Goal: Find specific page/section: Find specific page/section

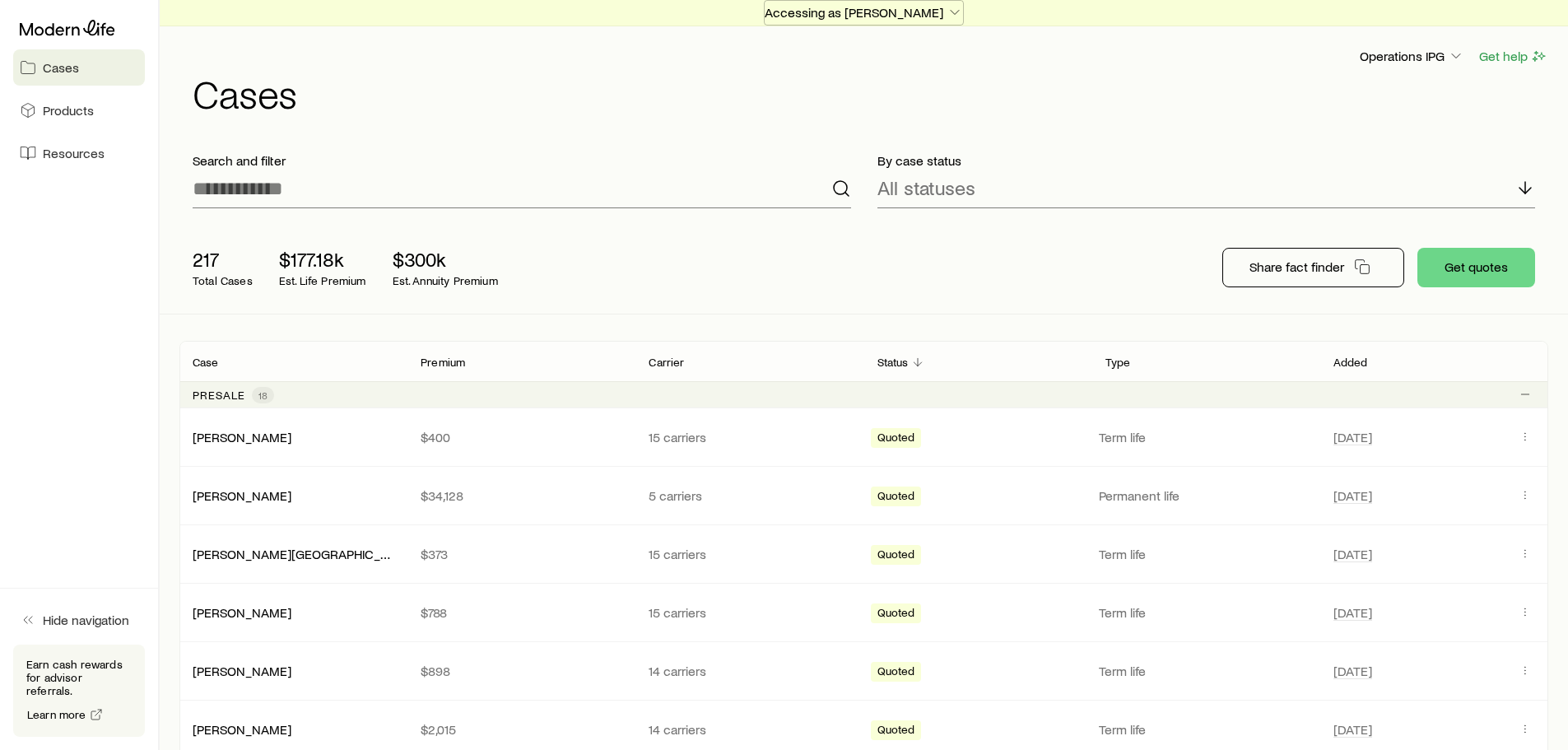
click at [925, 13] on p "Accessing as [PERSON_NAME]" at bounding box center [864, 12] width 199 height 16
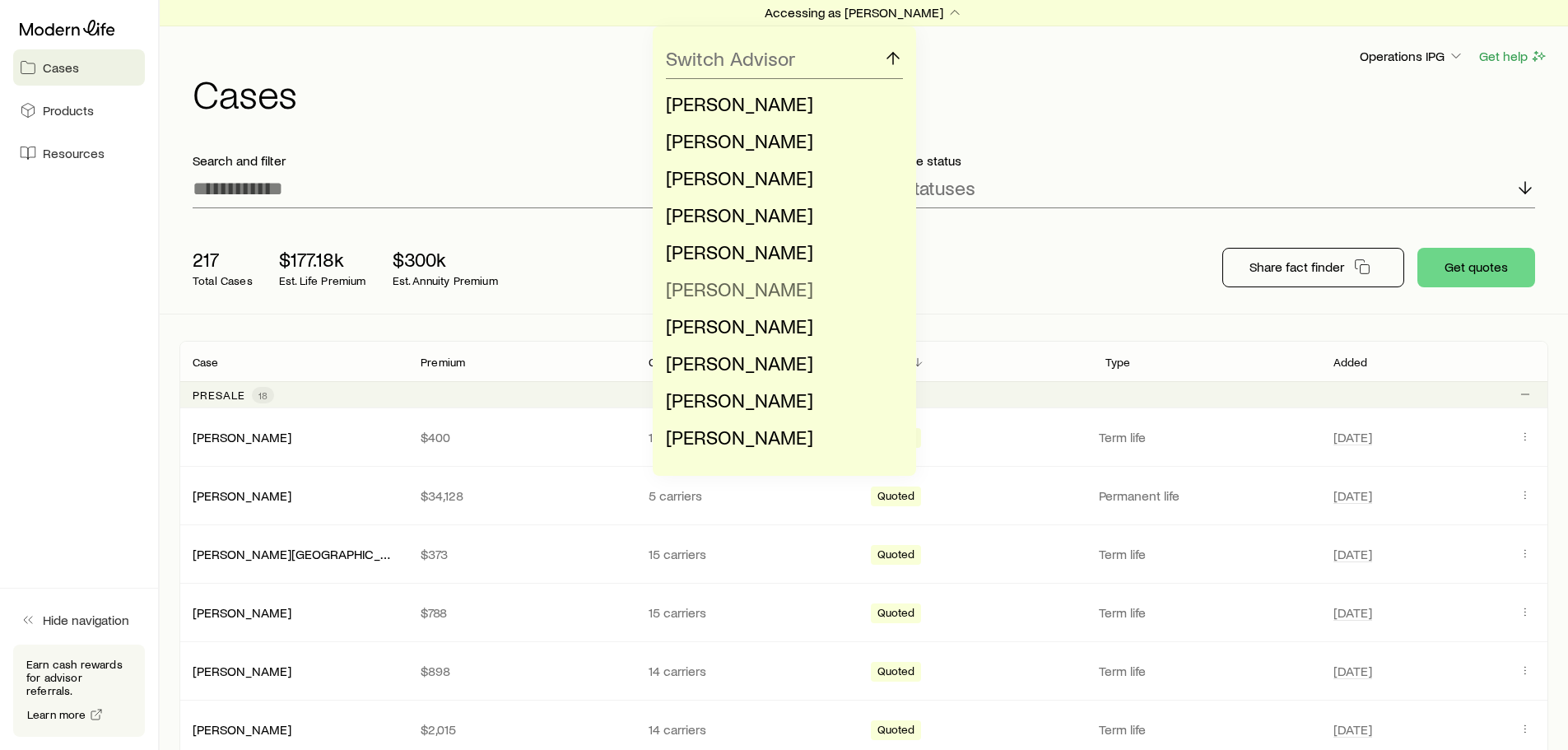
click at [738, 285] on span "[PERSON_NAME]" at bounding box center [739, 288] width 147 height 24
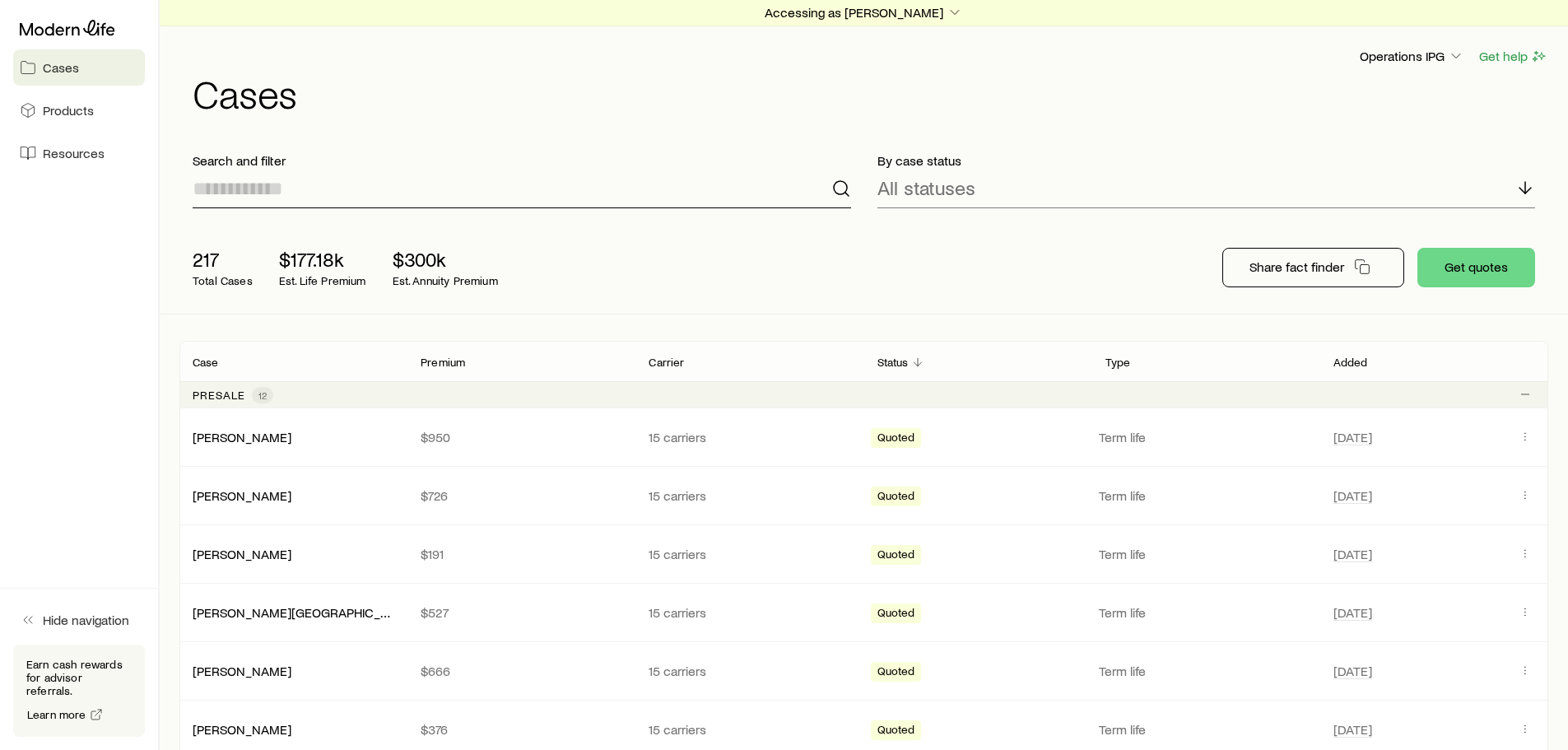
click at [670, 193] on input at bounding box center [522, 188] width 658 height 40
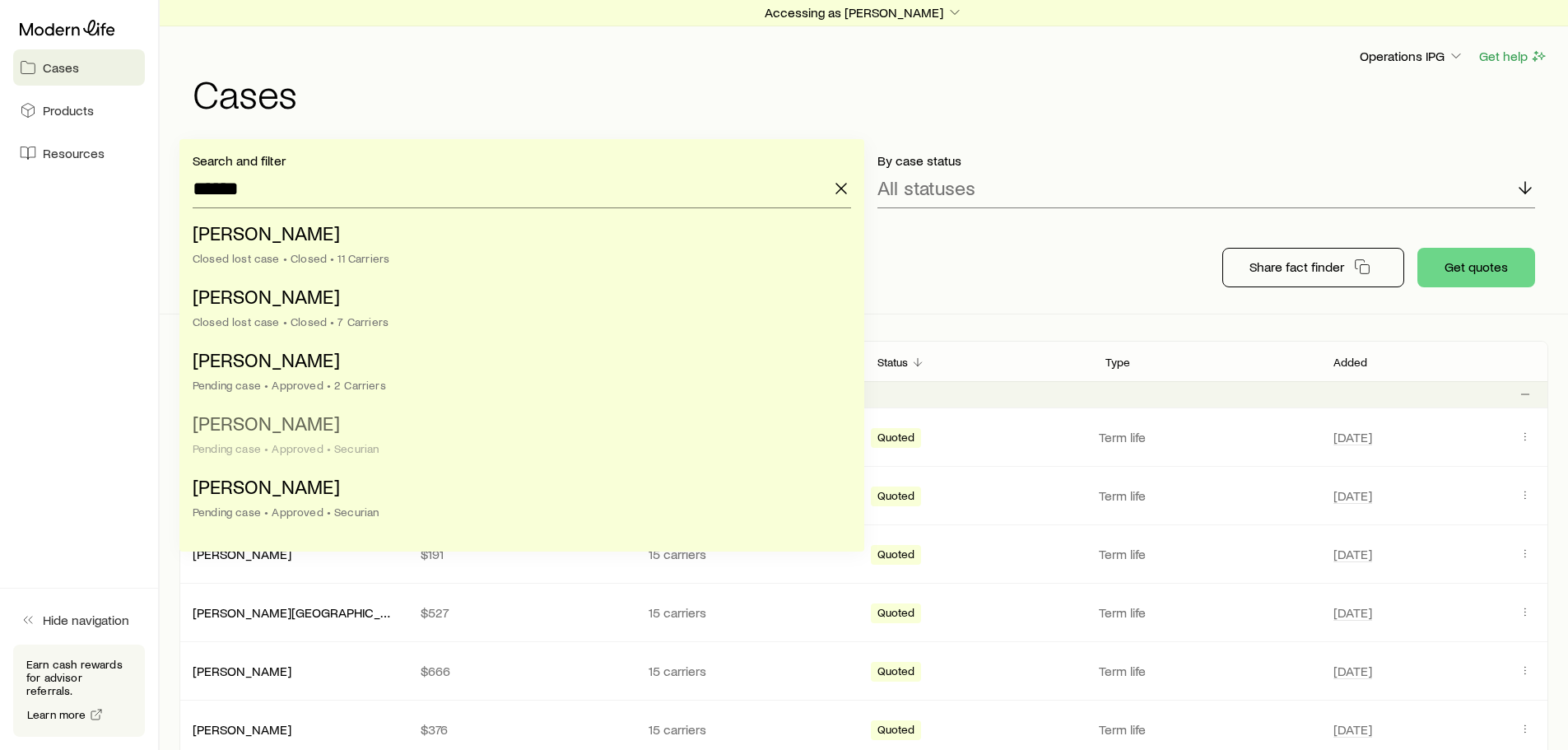
click at [309, 436] on li "[PERSON_NAME] case • Approved • Securian" at bounding box center [517, 437] width 649 height 64
type input "**********"
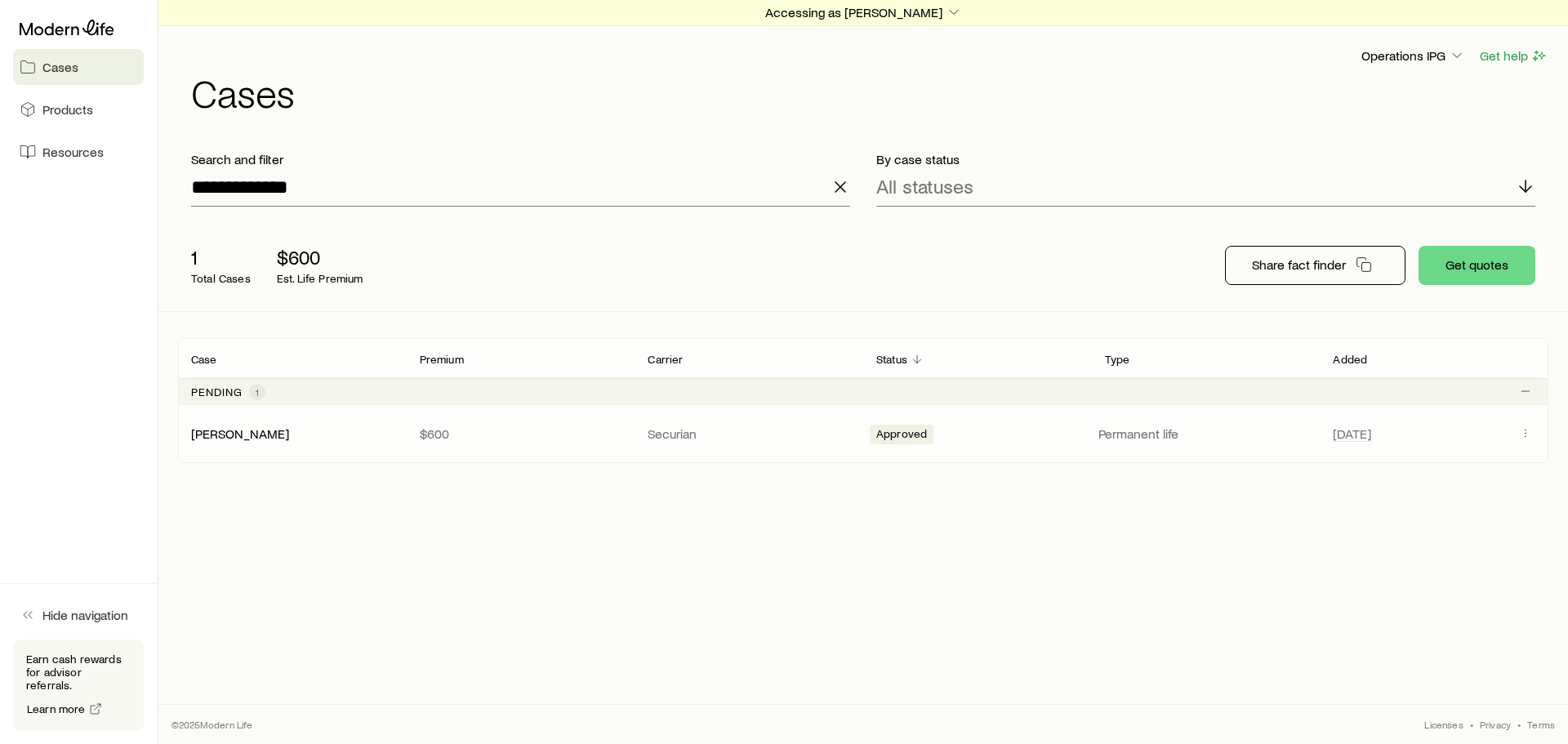
click at [533, 443] on div "[PERSON_NAME] $600 Securian Approved Permanent life [DATE]" at bounding box center [863, 433] width 1370 height 57
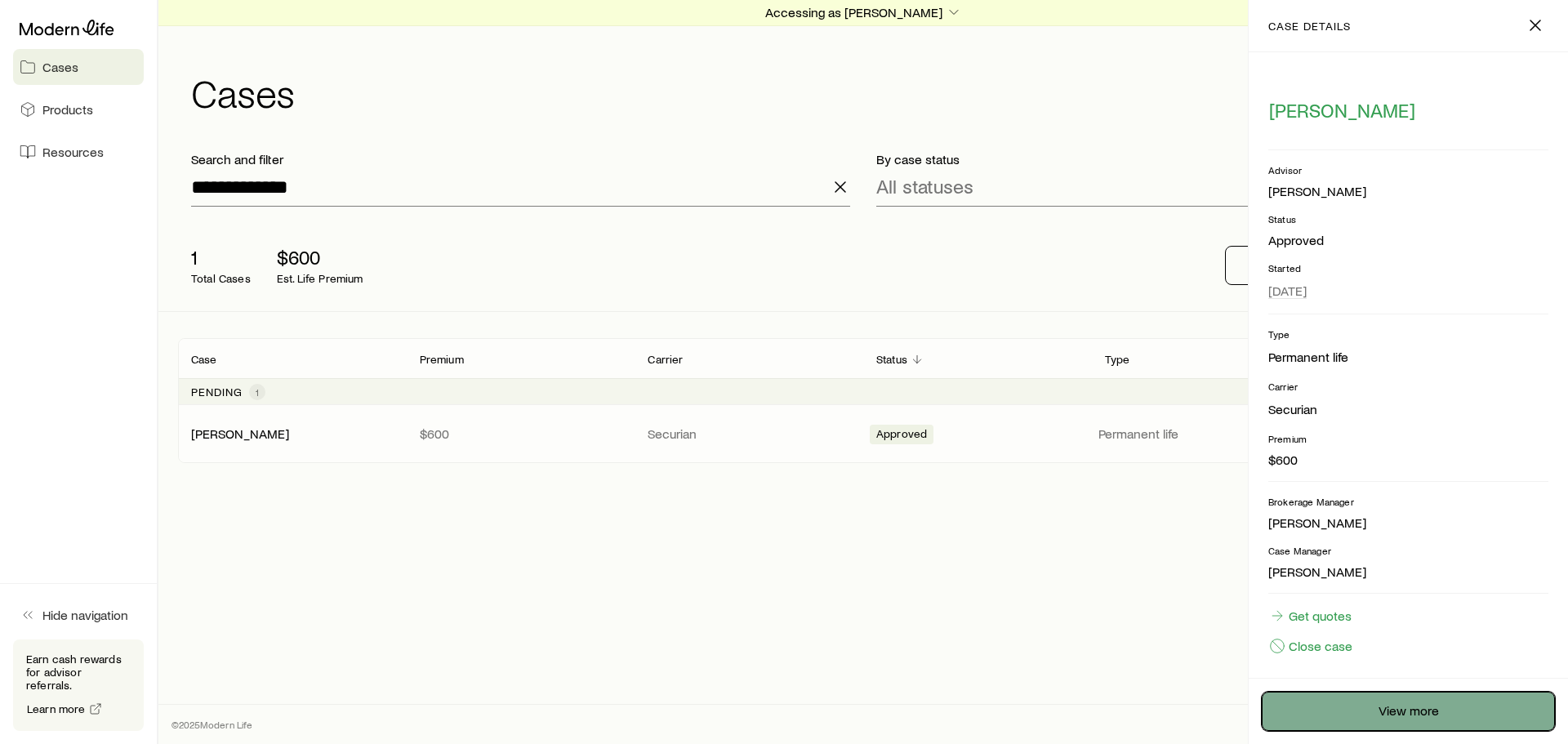
click at [1367, 706] on link "View more" at bounding box center [1408, 711] width 293 height 39
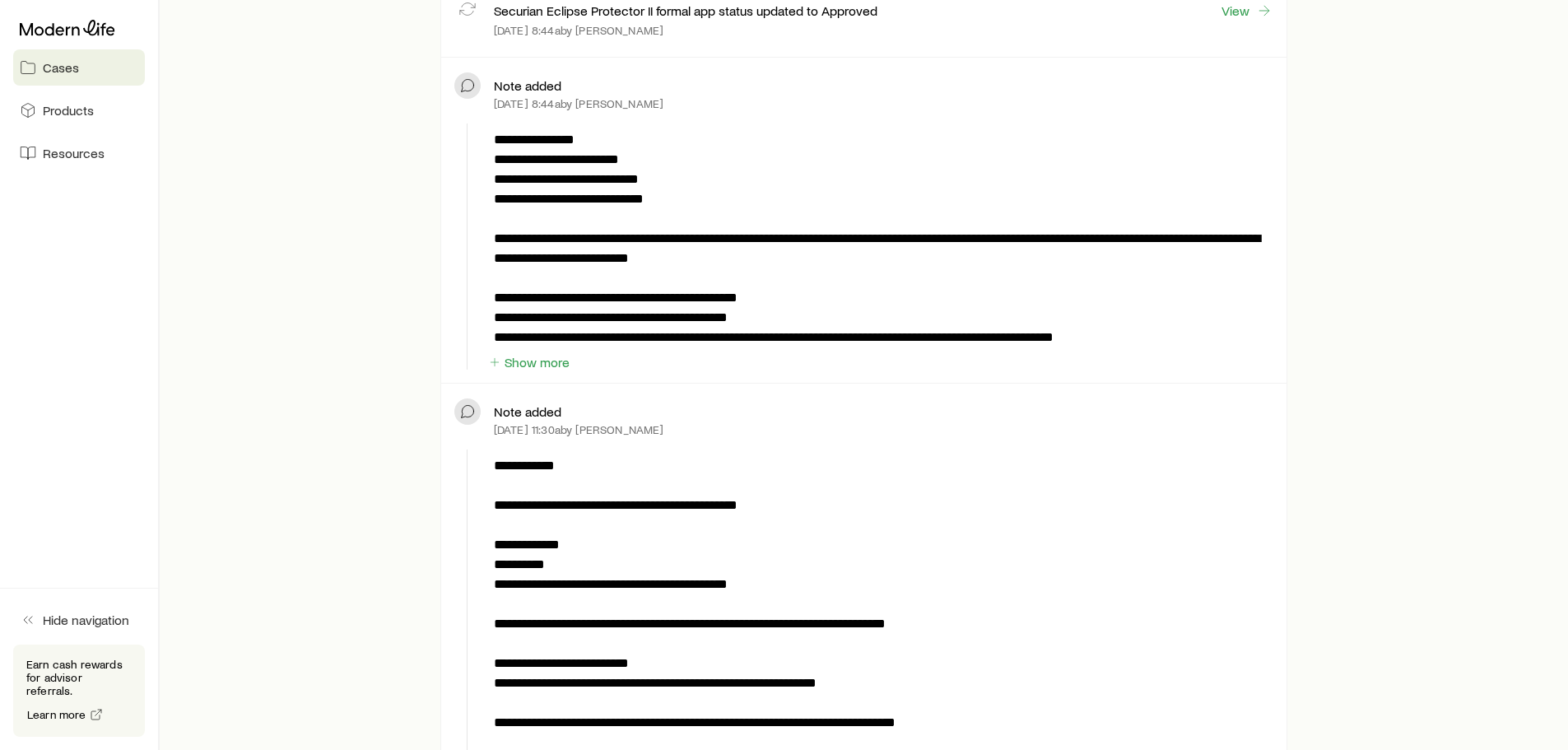
scroll to position [658, 0]
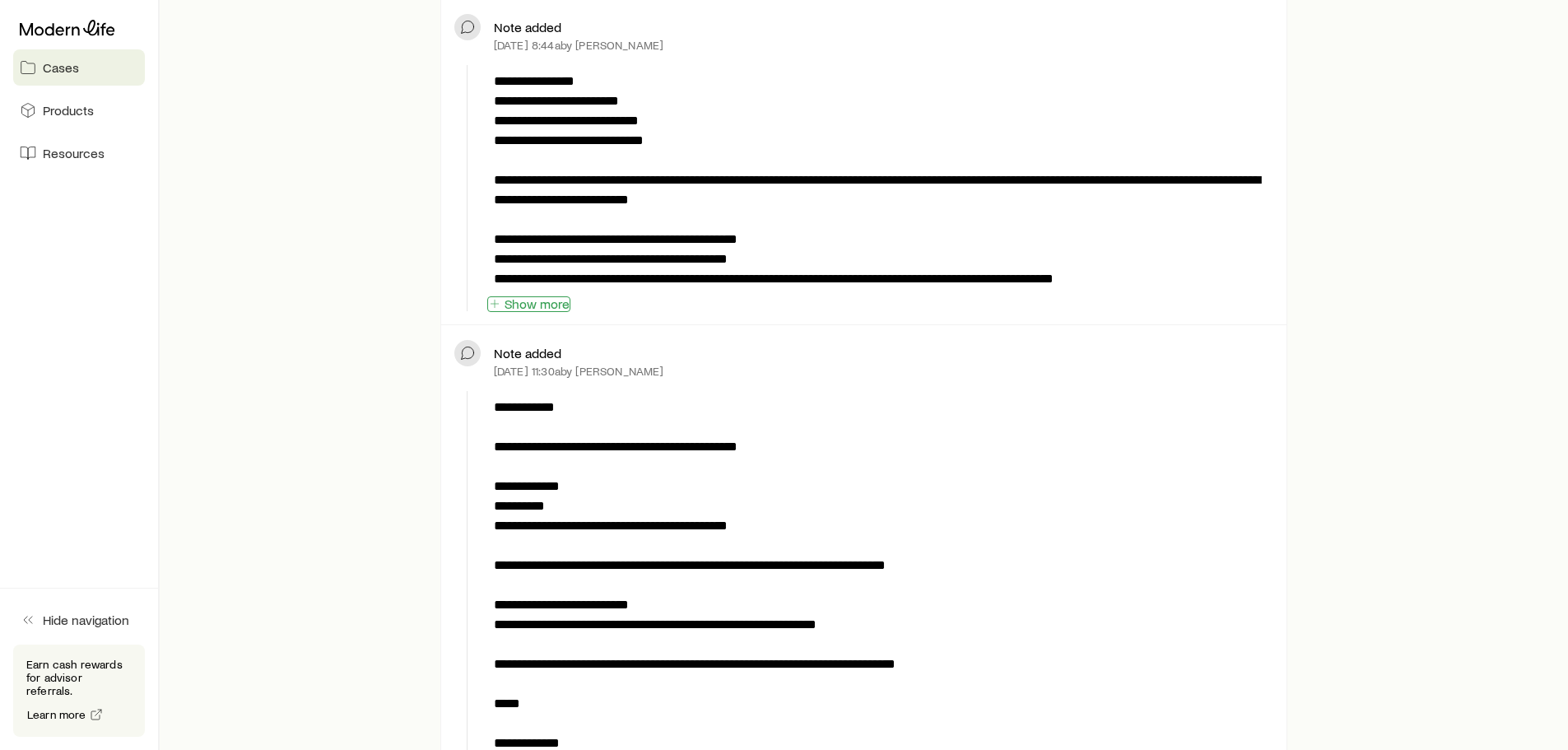
click at [558, 308] on button "Show more" at bounding box center [528, 304] width 83 height 15
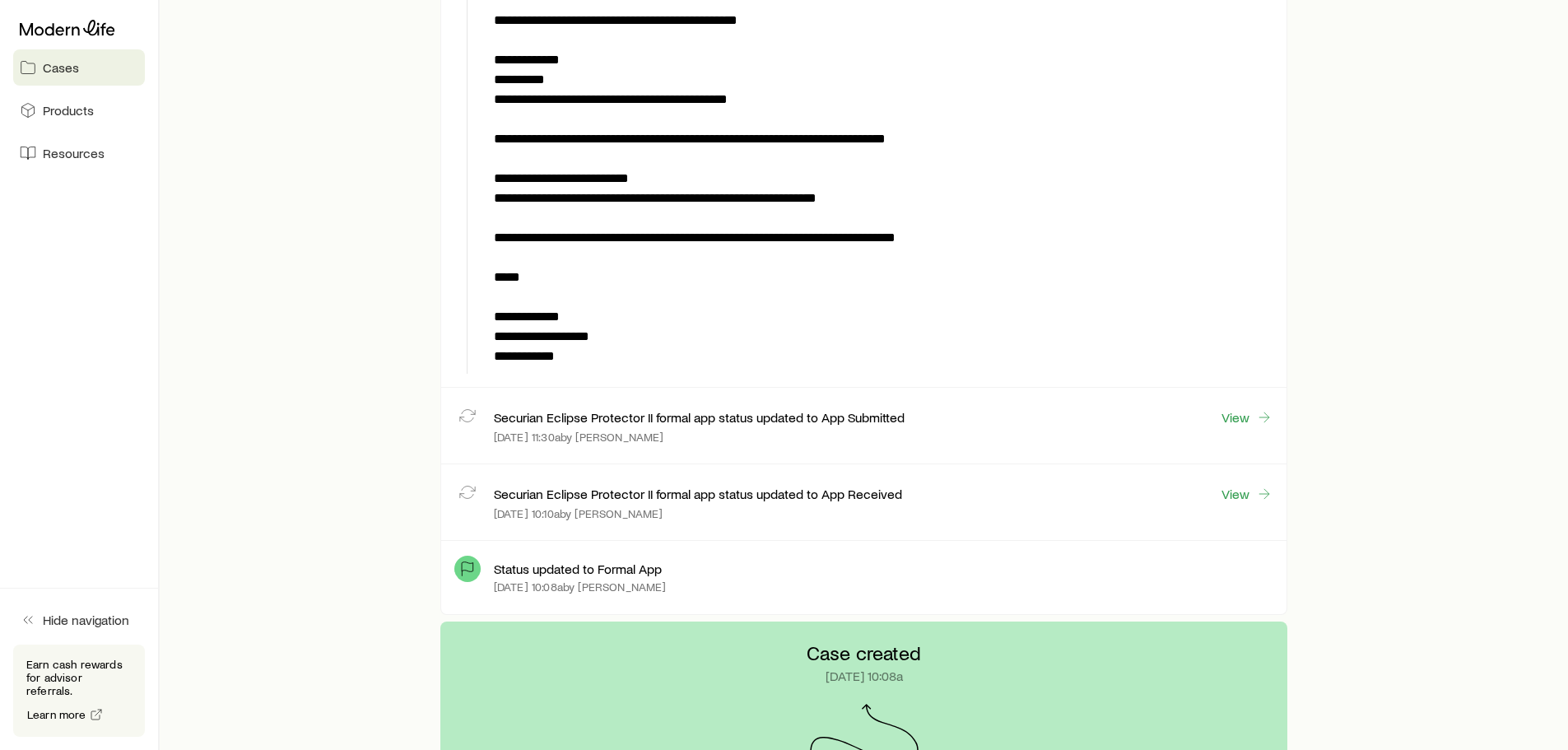
scroll to position [1645, 0]
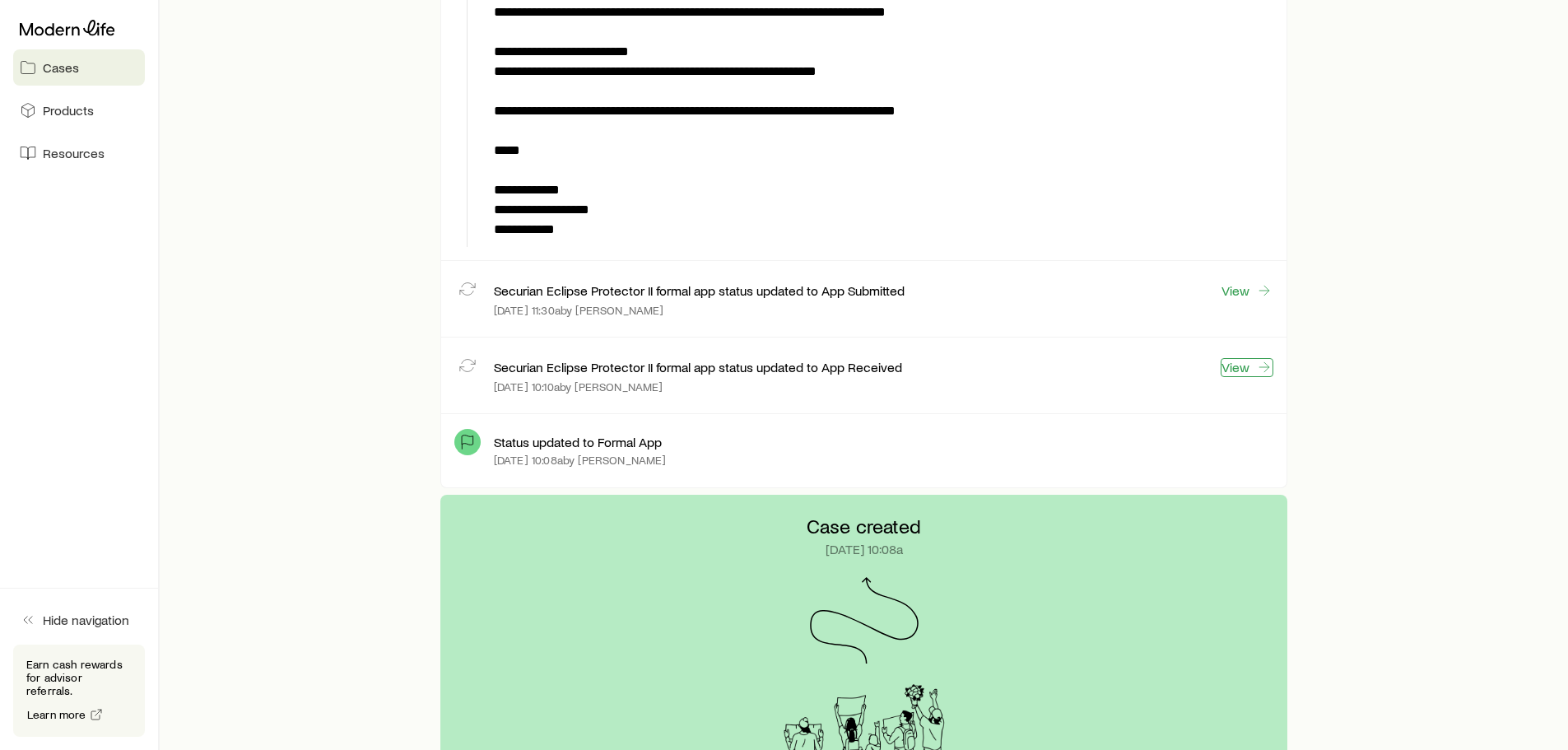
click at [1236, 365] on link "View" at bounding box center [1247, 367] width 52 height 19
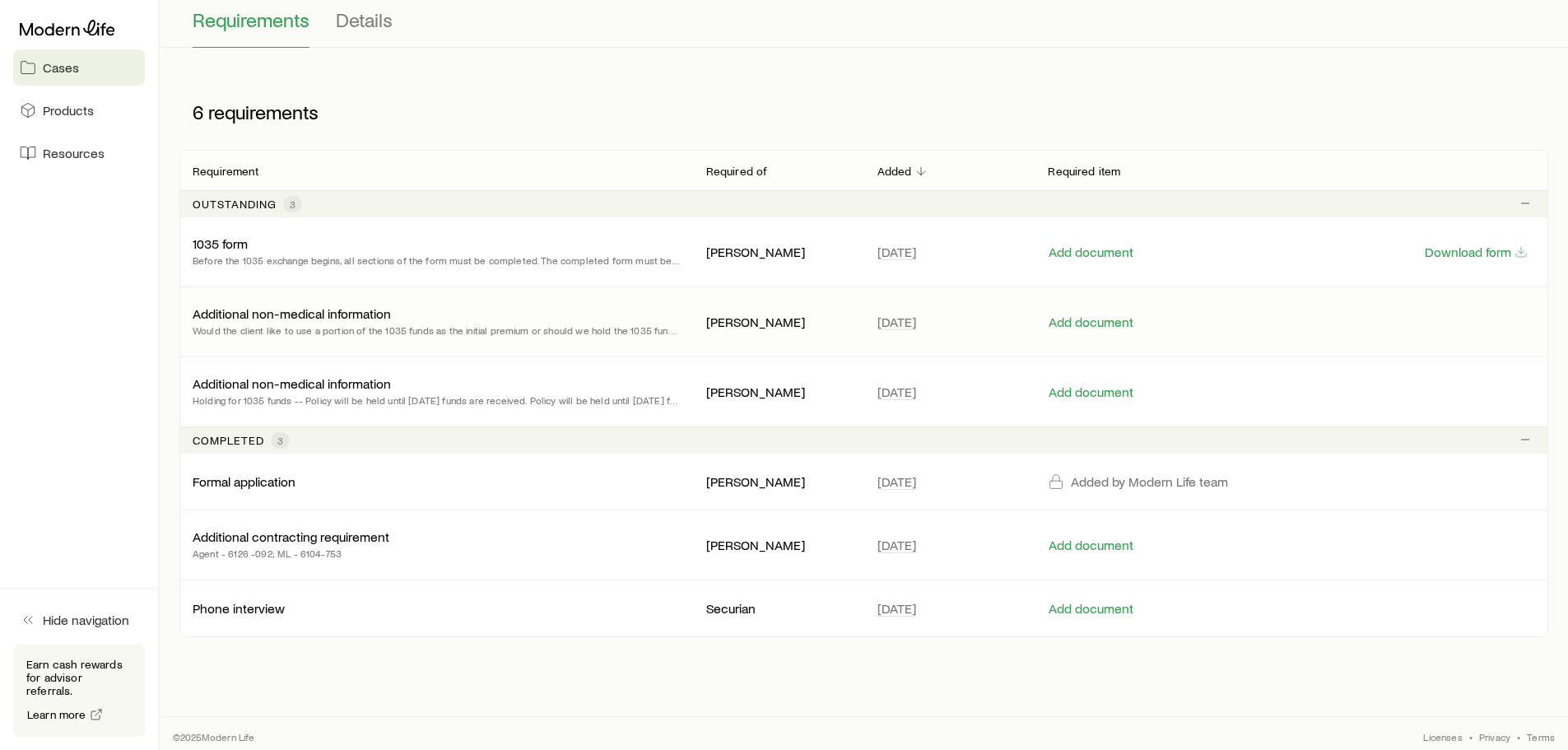
scroll to position [194, 0]
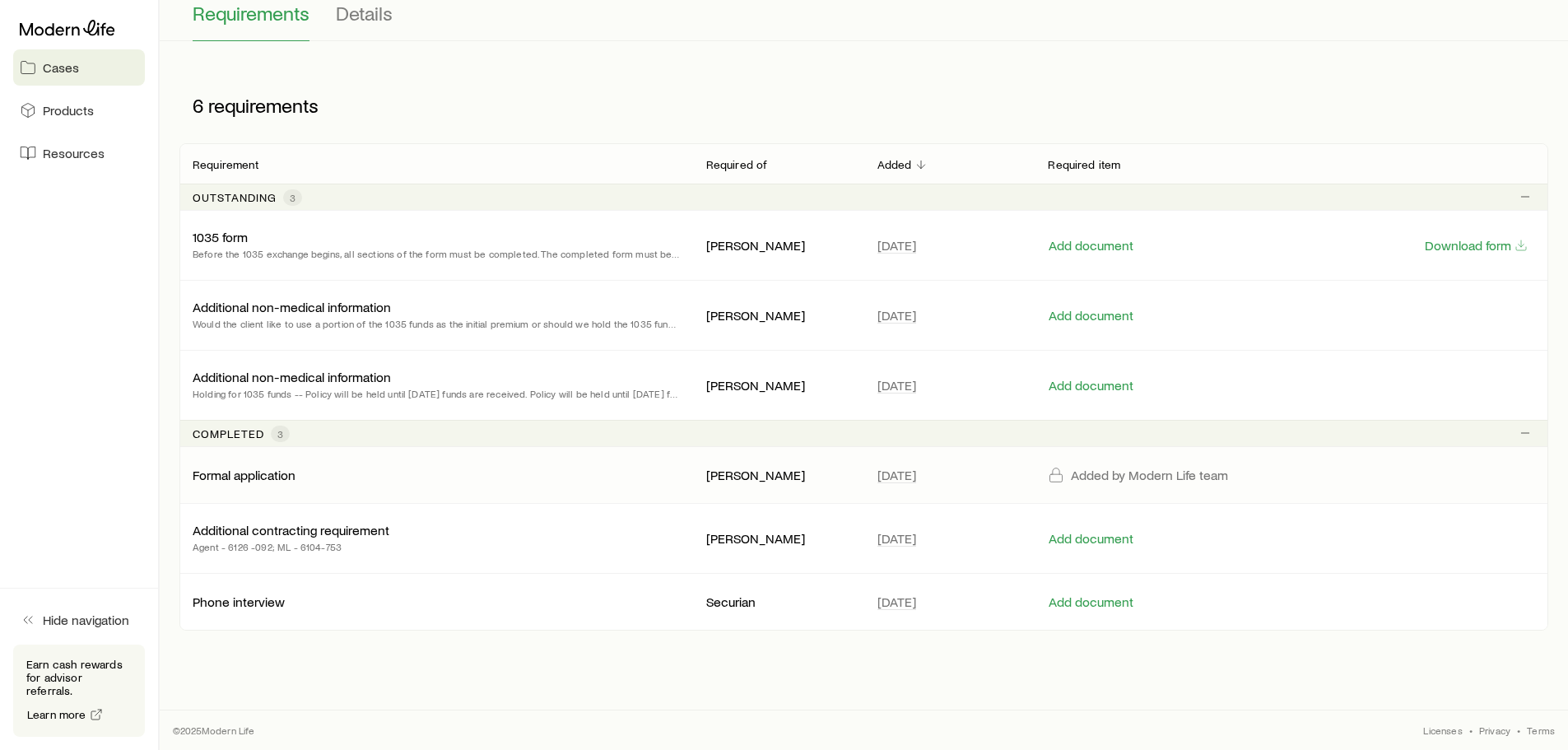
click at [332, 476] on div "Formal application" at bounding box center [436, 474] width 487 height 16
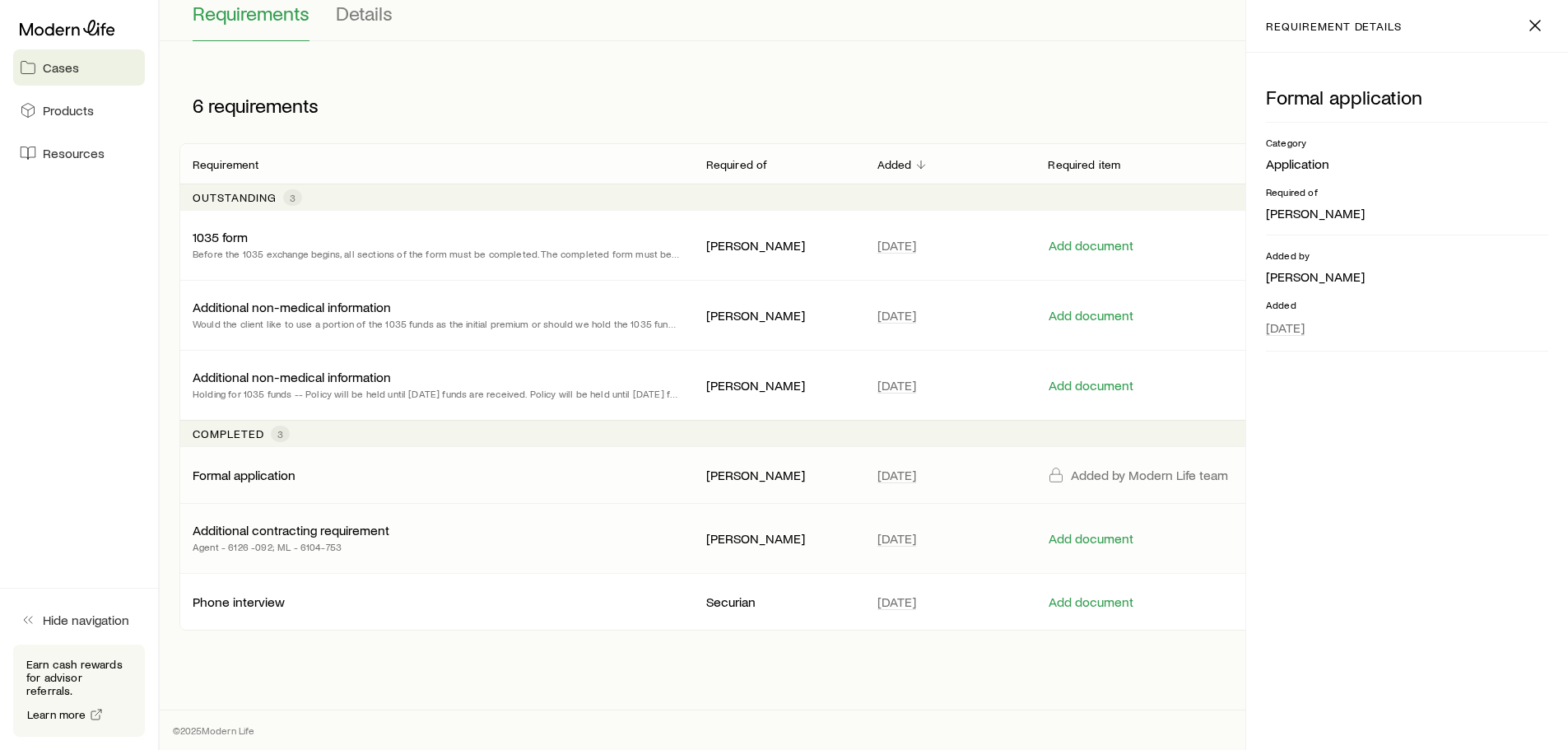
click at [298, 531] on p "Additional contracting requirement" at bounding box center [291, 530] width 197 height 16
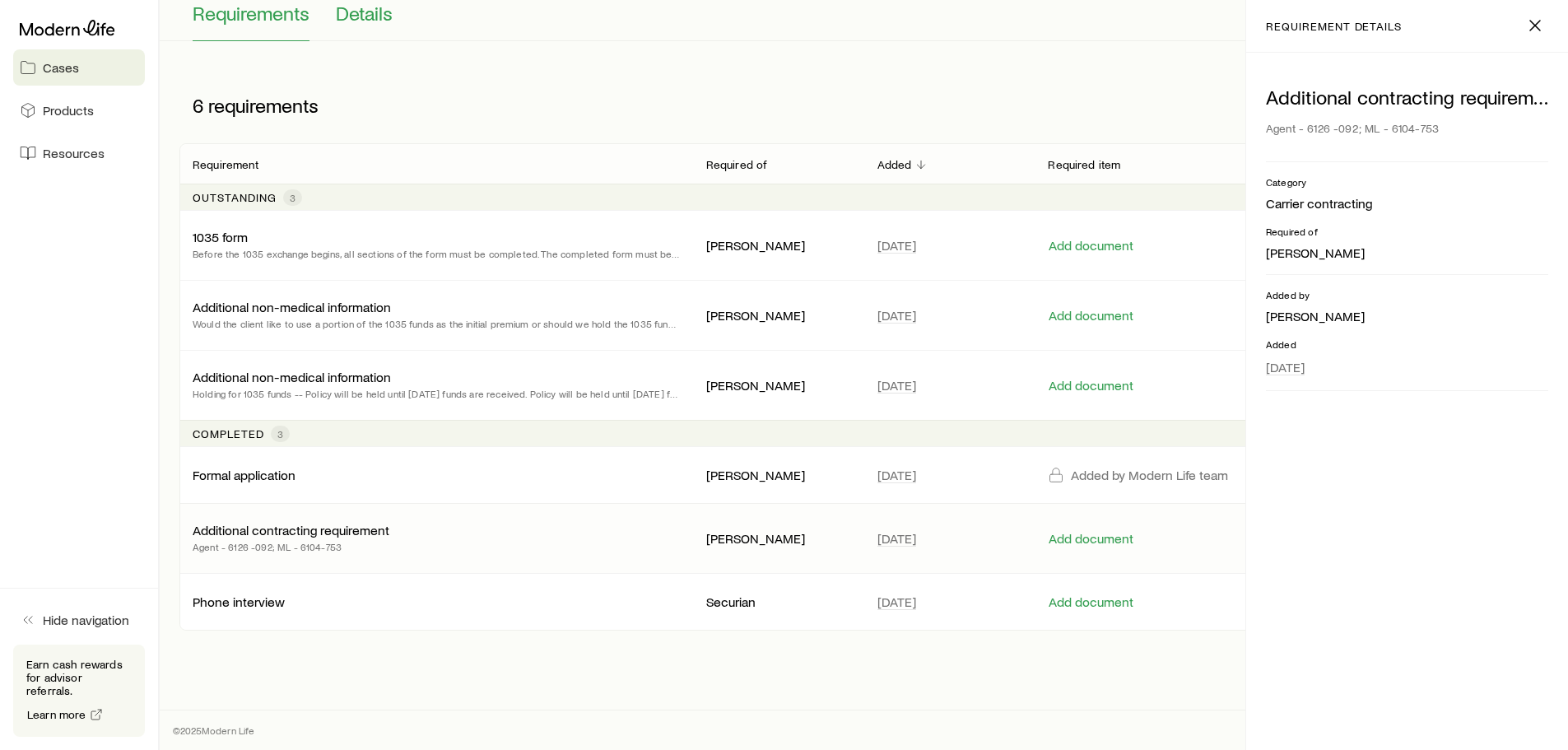
click at [367, 22] on span "Details" at bounding box center [364, 13] width 57 height 23
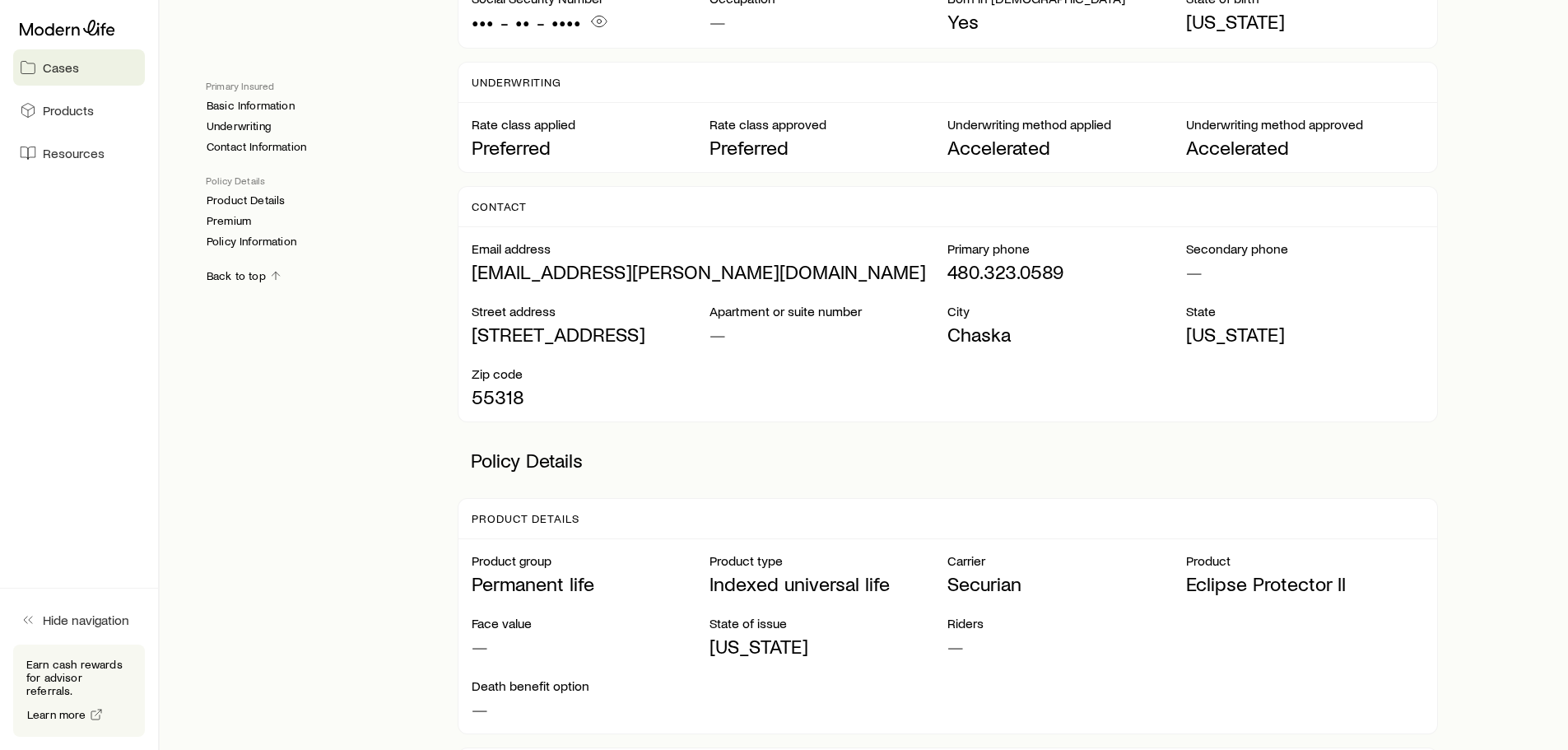
scroll to position [658, 0]
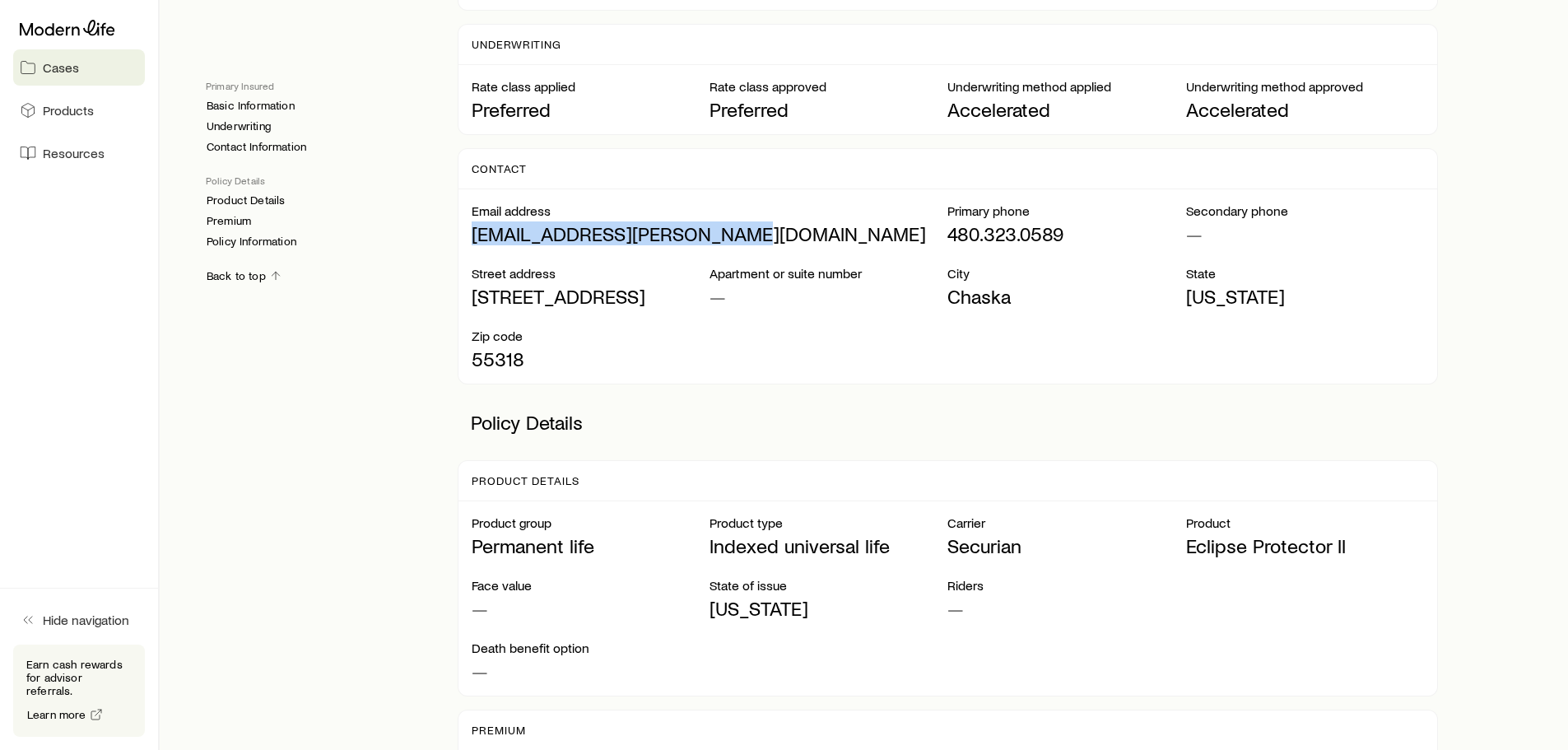
drag, startPoint x: 714, startPoint y: 238, endPoint x: 466, endPoint y: 242, distance: 248.0
click at [466, 242] on div "Email address [EMAIL_ADDRESS][PERSON_NAME][DOMAIN_NAME] Primary phone [PHONE_NU…" at bounding box center [948, 286] width 978 height 194
copy p "[EMAIL_ADDRESS][PERSON_NAME][DOMAIN_NAME]"
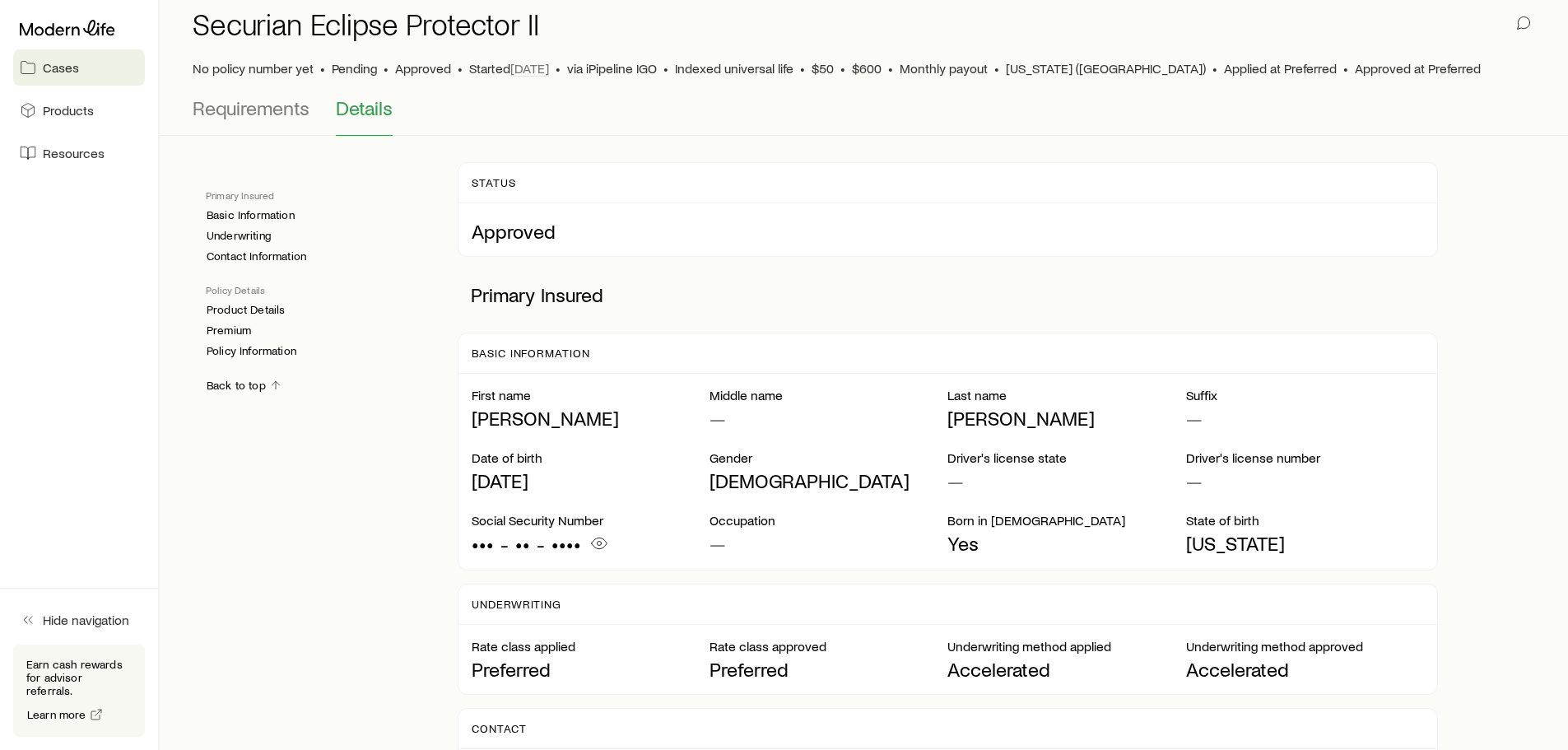
scroll to position [0, 0]
